Goal: Task Accomplishment & Management: Manage account settings

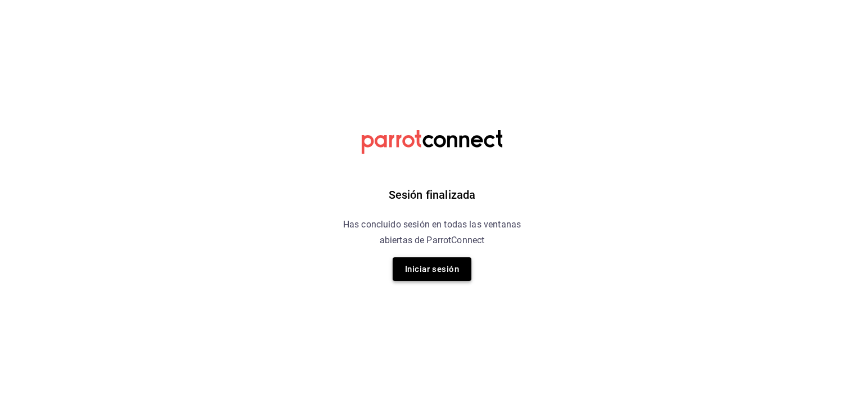
click at [439, 264] on button "Iniciar sesión" at bounding box center [432, 269] width 79 height 24
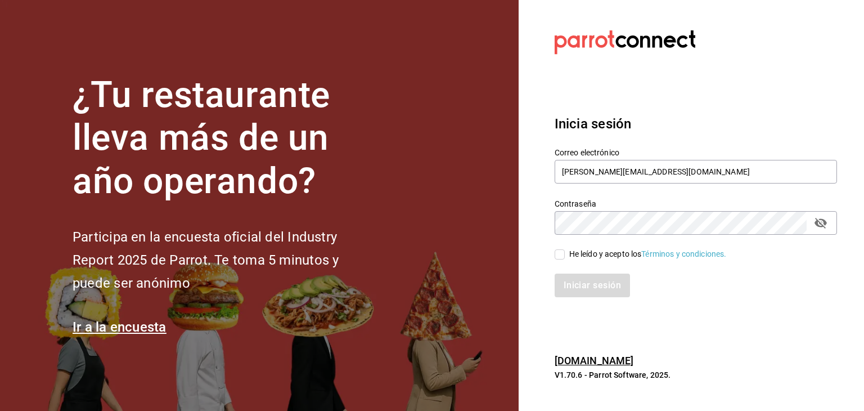
click at [554, 257] on div "He leído y acepto los Términos y condiciones." at bounding box center [689, 248] width 296 height 26
click at [561, 253] on input "He leído y acepto los Términos y condiciones." at bounding box center [560, 254] width 10 height 10
checkbox input "true"
click at [570, 279] on button "Iniciar sesión" at bounding box center [593, 285] width 77 height 24
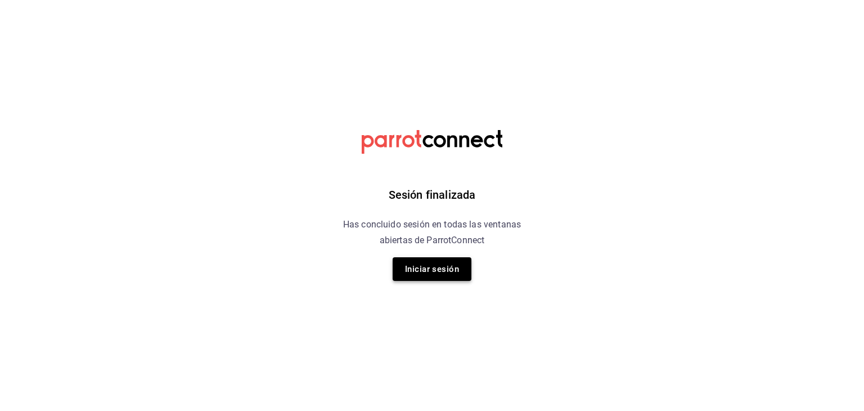
click at [443, 265] on button "Iniciar sesión" at bounding box center [432, 269] width 79 height 24
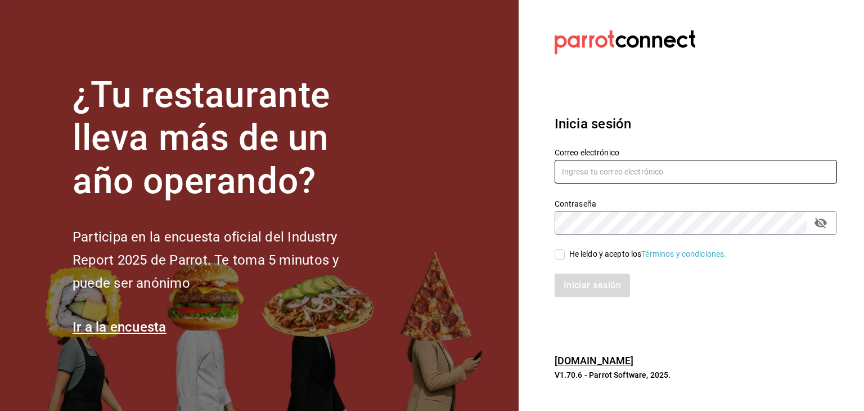
type input "[PERSON_NAME][EMAIL_ADDRESS][DOMAIN_NAME]"
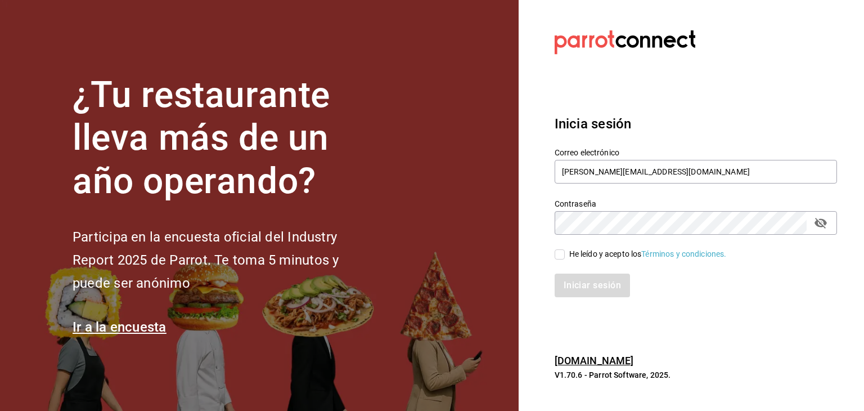
click at [563, 255] on input "He leído y acepto los Términos y condiciones." at bounding box center [560, 254] width 10 height 10
checkbox input "true"
click at [568, 275] on button "Iniciar sesión" at bounding box center [593, 285] width 77 height 24
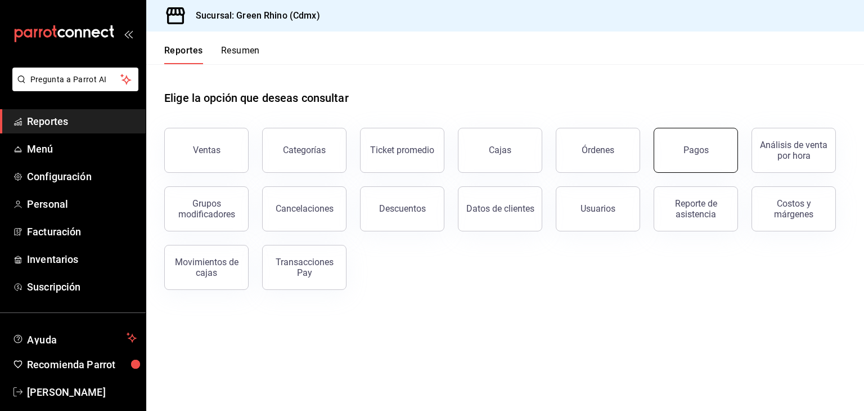
click at [685, 136] on button "Pagos" at bounding box center [696, 150] width 84 height 45
